Goal: Information Seeking & Learning: Learn about a topic

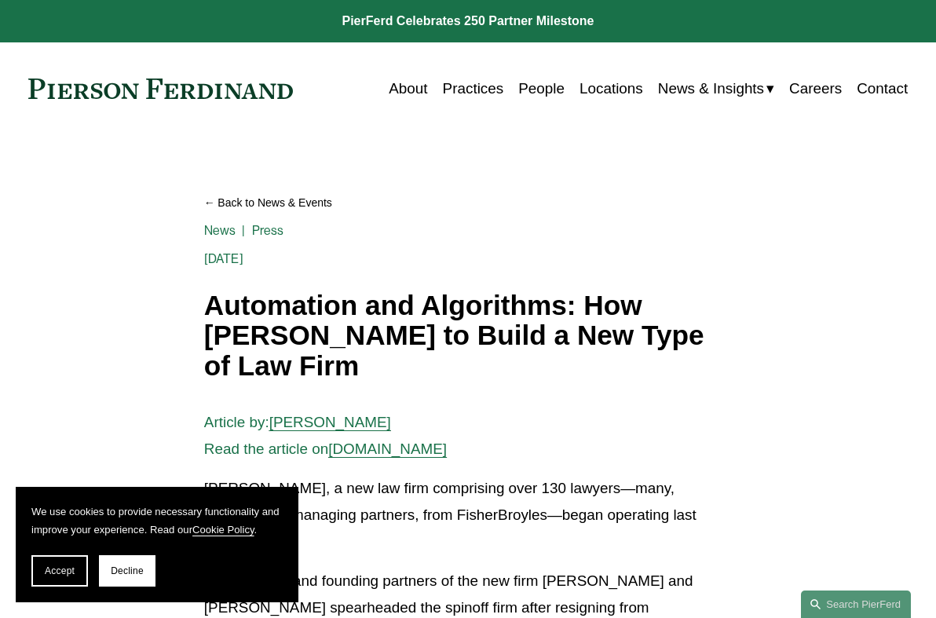
click at [448, 16] on link at bounding box center [468, 21] width 936 height 42
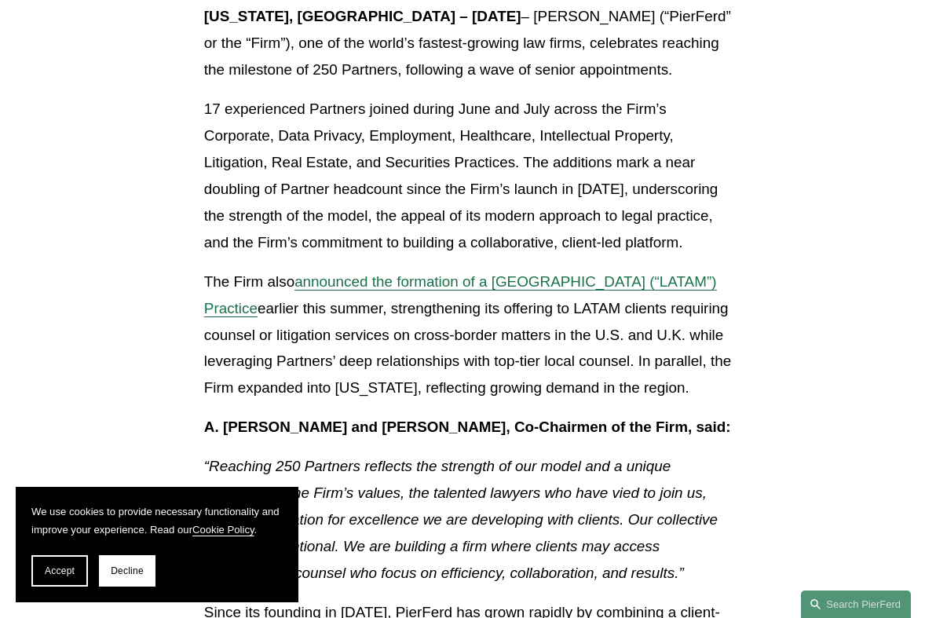
scroll to position [471, 0]
